Goal: Navigation & Orientation: Find specific page/section

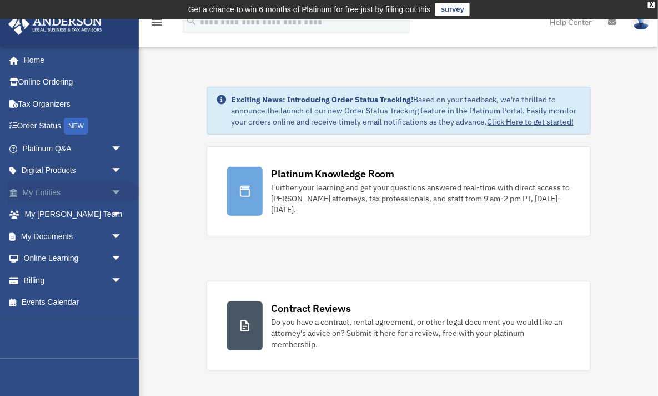
click at [74, 190] on link "My Entities arrow_drop_down" at bounding box center [73, 192] width 131 height 22
click at [114, 190] on span "arrow_drop_down" at bounding box center [122, 192] width 22 height 23
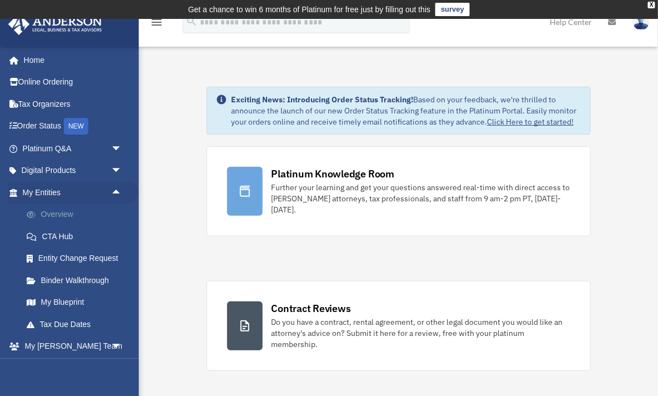
click at [50, 214] on link "Overview" at bounding box center [77, 214] width 123 height 22
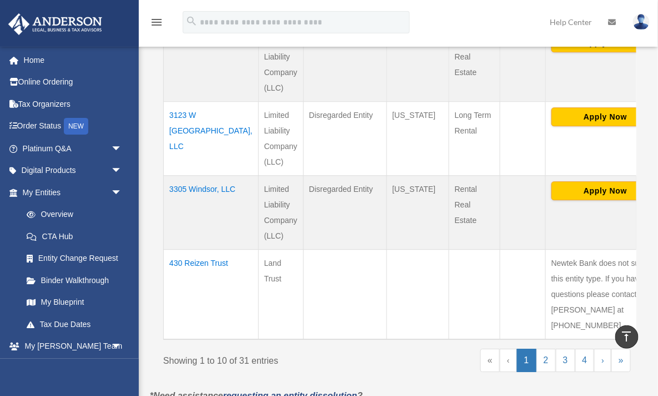
scroll to position [815, 0]
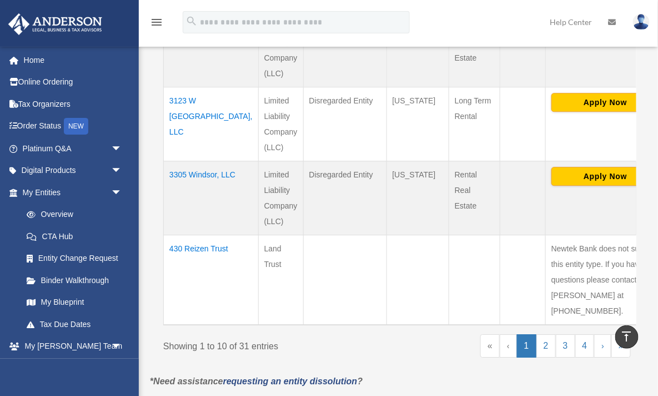
drag, startPoint x: 200, startPoint y: 188, endPoint x: 167, endPoint y: 155, distance: 46.7
click at [167, 161] on td "3305 Windsor, LLC" at bounding box center [211, 198] width 95 height 74
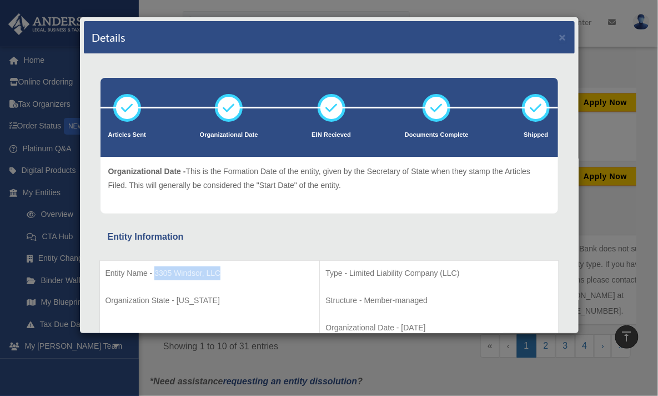
drag, startPoint x: 226, startPoint y: 271, endPoint x: 154, endPoint y: 273, distance: 71.1
click at [154, 273] on p "Entity Name - 3305 Windsor, LLC" at bounding box center [210, 273] width 209 height 14
copy p "3305 Windsor, LLC"
